Goal: Transaction & Acquisition: Subscribe to service/newsletter

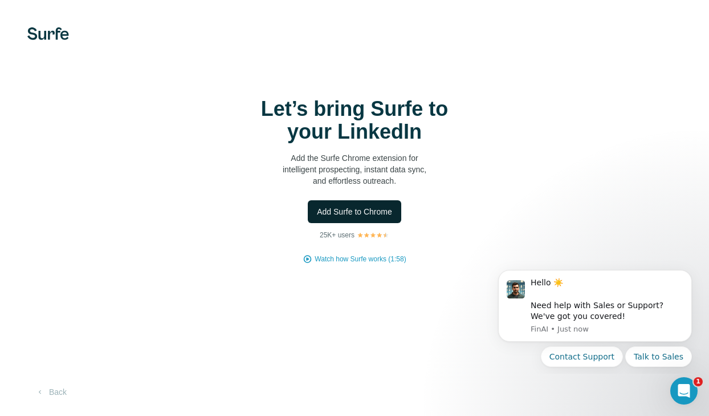
click at [359, 213] on span "Add Surfe to Chrome" at bounding box center [354, 211] width 75 height 11
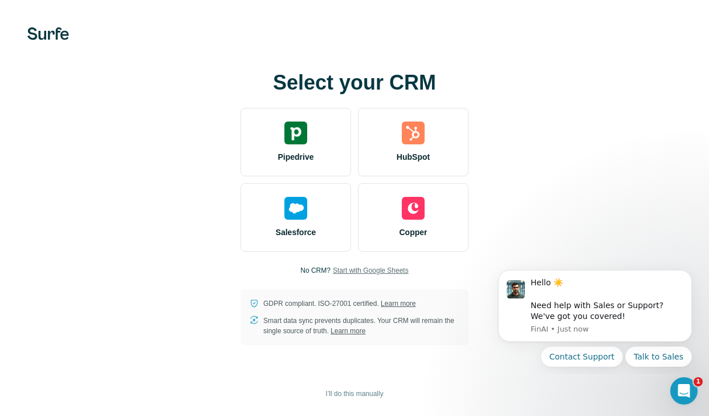
click at [388, 268] on span "Start with Google Sheets" at bounding box center [371, 270] width 76 height 10
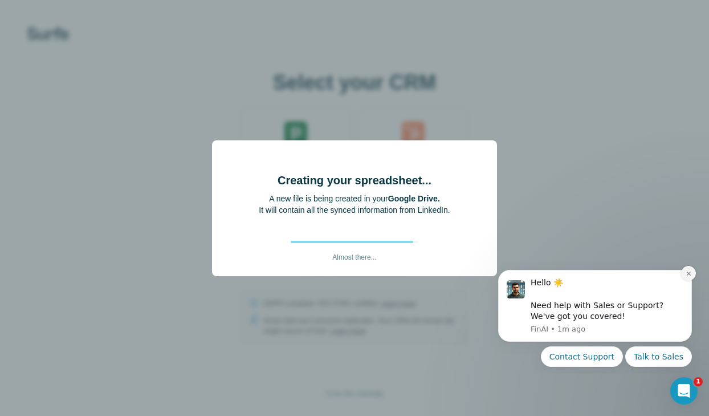
click at [689, 274] on icon "Dismiss notification" at bounding box center [689, 273] width 6 height 6
